Goal: Find specific page/section: Find specific page/section

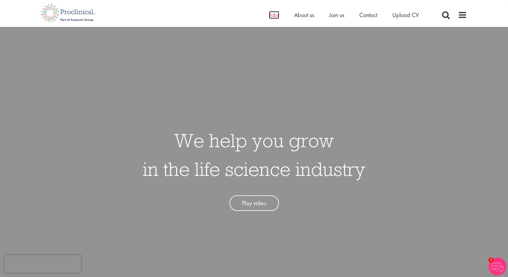
click at [273, 14] on span "Jobs" at bounding box center [274, 15] width 10 height 8
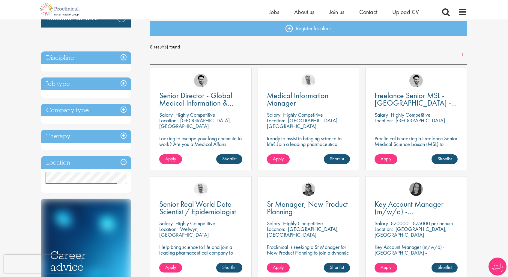
scroll to position [65, 0]
click at [122, 163] on h3 "Location" at bounding box center [86, 163] width 90 height 13
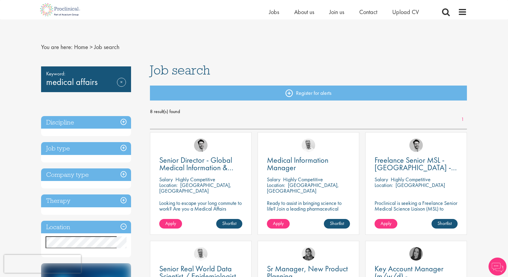
scroll to position [99, 0]
